Goal: Information Seeking & Learning: Learn about a topic

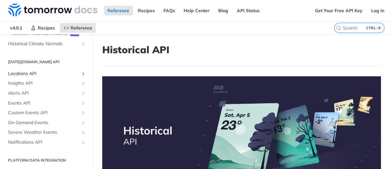
click at [30, 72] on span "Locations API" at bounding box center [43, 74] width 71 height 6
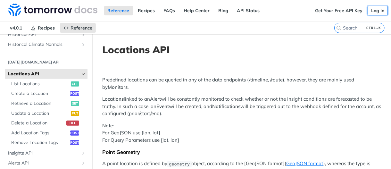
click at [377, 10] on link "Log In" at bounding box center [378, 11] width 20 height 10
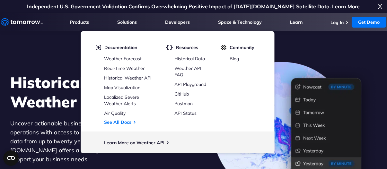
click at [350, 50] on section "Historical Weather Data Uncover actionable business insights and optimize your …" at bounding box center [193, 122] width 387 height 218
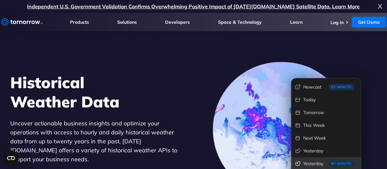
click at [337, 42] on section "Historical Weather Data Uncover actionable business insights and optimize your …" at bounding box center [193, 122] width 387 height 218
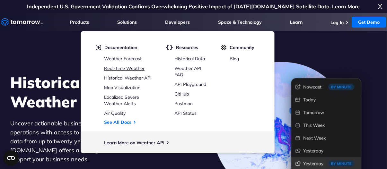
click at [122, 68] on link "Real-Time Weather" at bounding box center [124, 68] width 40 height 6
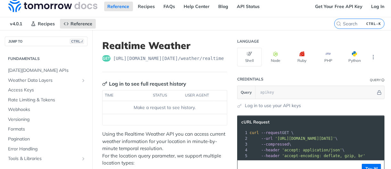
scroll to position [113, 0]
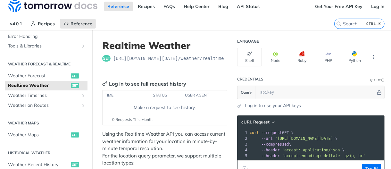
click at [264, 75] on header "Credentials Query" at bounding box center [311, 79] width 148 height 13
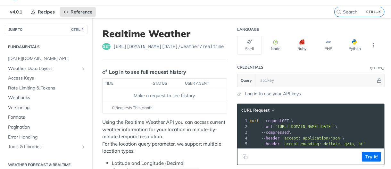
scroll to position [0, 0]
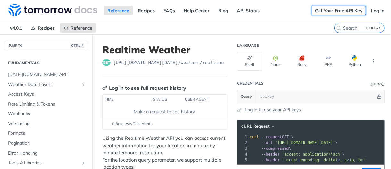
click at [337, 11] on link "Get Your Free API Key" at bounding box center [339, 11] width 55 height 10
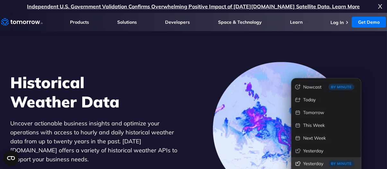
click at [222, 87] on img at bounding box center [294, 132] width 164 height 141
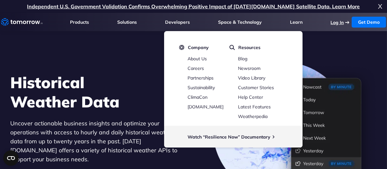
click at [339, 24] on link "Log In" at bounding box center [336, 23] width 13 height 6
